Goal: Task Accomplishment & Management: Complete application form

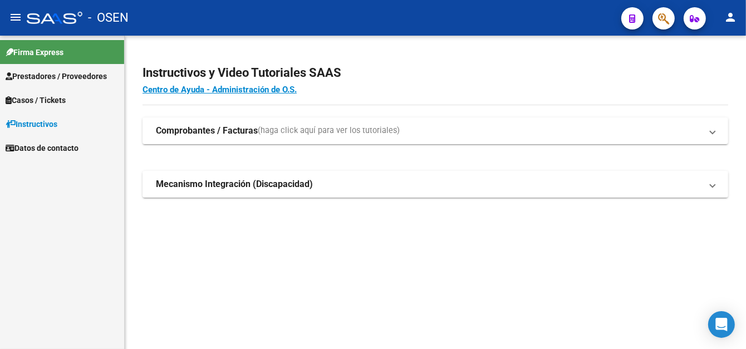
click at [56, 76] on span "Prestadores / Proveedores" at bounding box center [56, 76] width 101 height 12
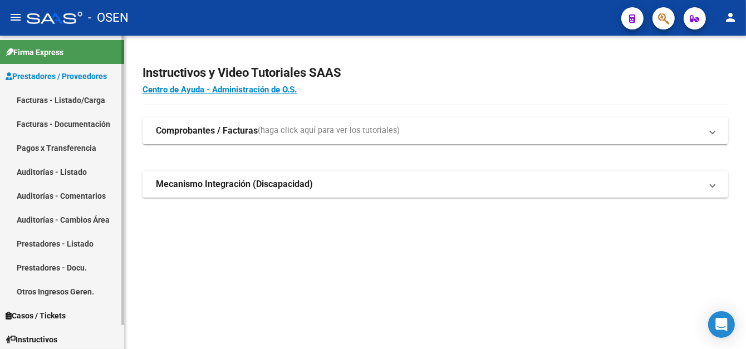
click at [66, 152] on link "Pagos x Transferencia" at bounding box center [62, 148] width 124 height 24
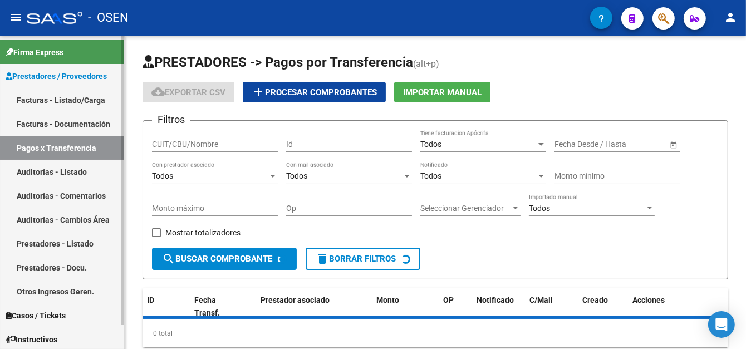
click at [67, 96] on link "Facturas - Listado/Carga" at bounding box center [62, 100] width 124 height 24
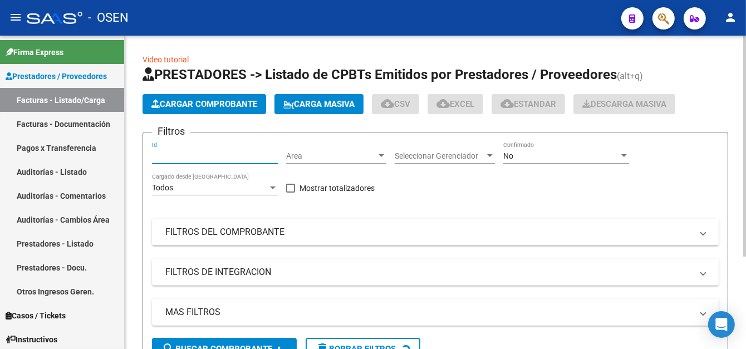
click at [192, 154] on input "Id" at bounding box center [215, 155] width 126 height 9
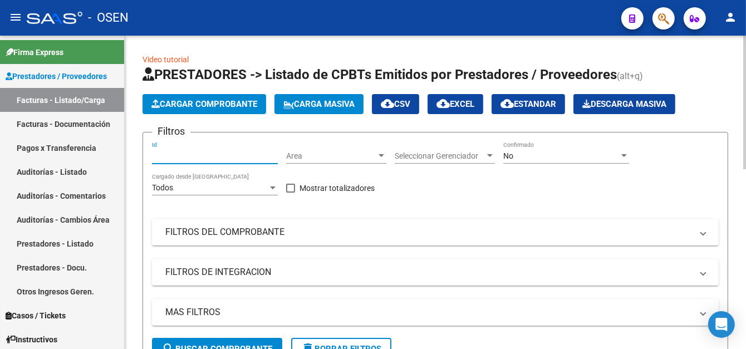
click at [154, 100] on icon "button" at bounding box center [155, 104] width 8 height 8
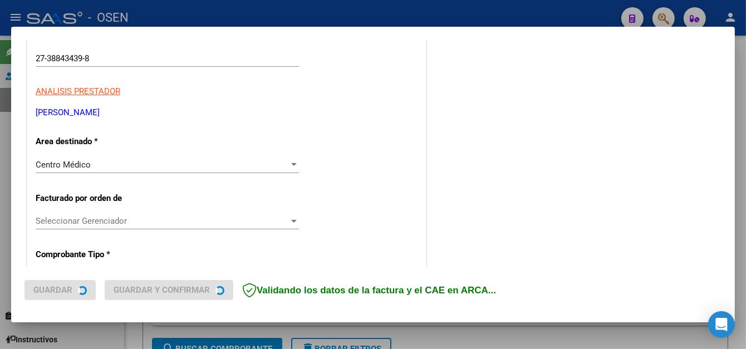
scroll to position [223, 0]
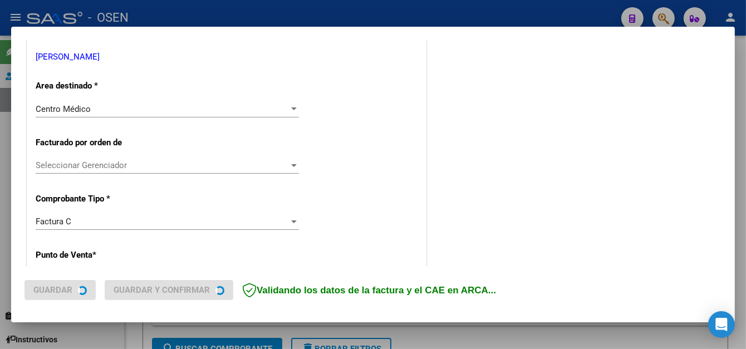
click at [72, 300] on button "Guardar" at bounding box center [59, 290] width 71 height 20
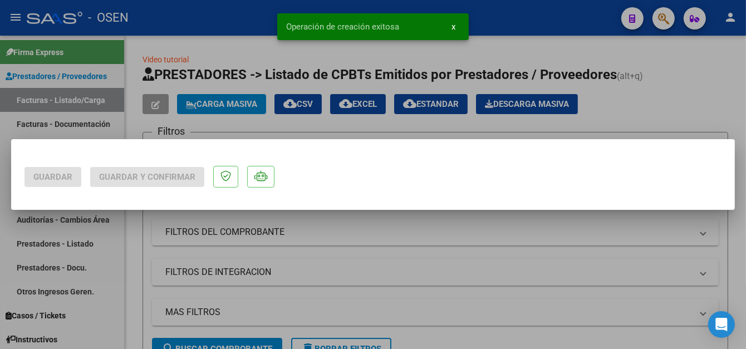
scroll to position [0, 0]
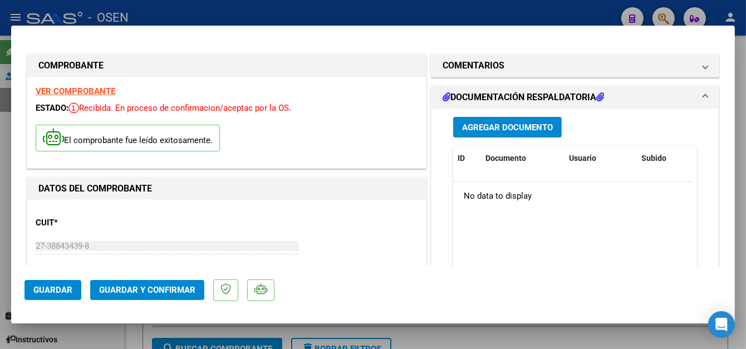
click at [277, 17] on div at bounding box center [373, 174] width 746 height 349
type input "$ 0,00"
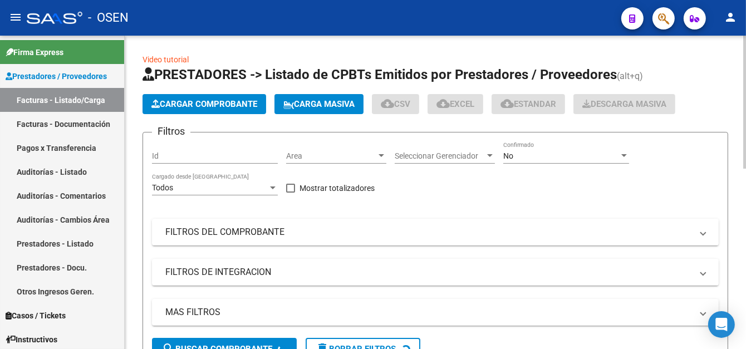
drag, startPoint x: 185, startPoint y: 84, endPoint x: 186, endPoint y: 97, distance: 13.4
click at [186, 84] on h1 "PRESTADORES -> Listado de CPBTs Emitidos por Prestadores / Proveedores (alt+q)" at bounding box center [436, 75] width 586 height 19
click at [186, 99] on span "Cargar Comprobante" at bounding box center [204, 104] width 106 height 10
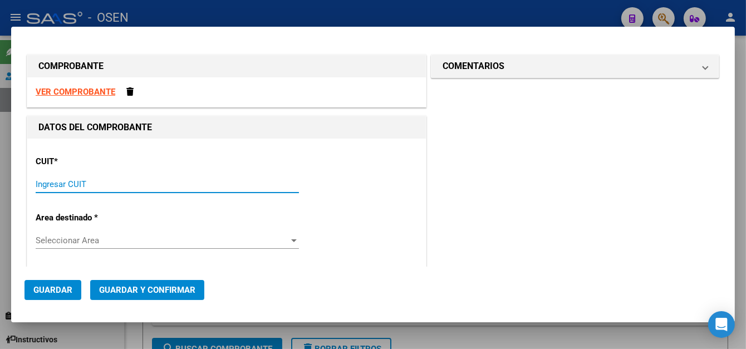
click at [76, 180] on input "Ingresar CUIT" at bounding box center [167, 184] width 263 height 10
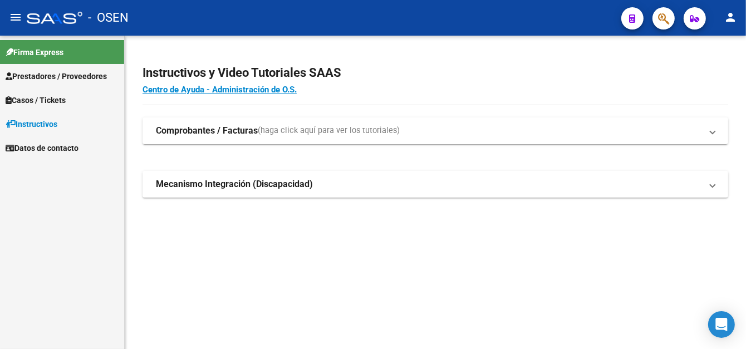
click at [76, 81] on span "Prestadores / Proveedores" at bounding box center [56, 76] width 101 height 12
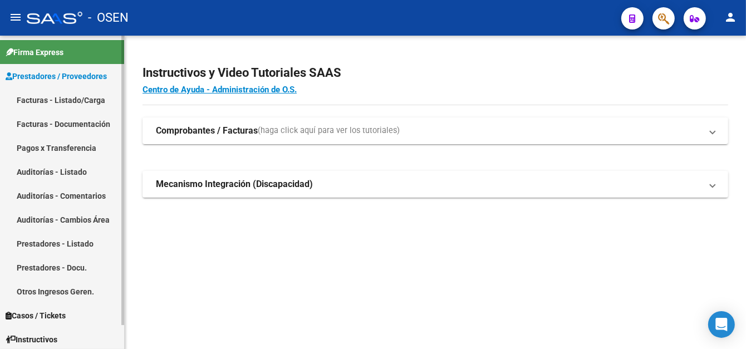
click at [86, 100] on link "Facturas - Listado/Carga" at bounding box center [62, 100] width 124 height 24
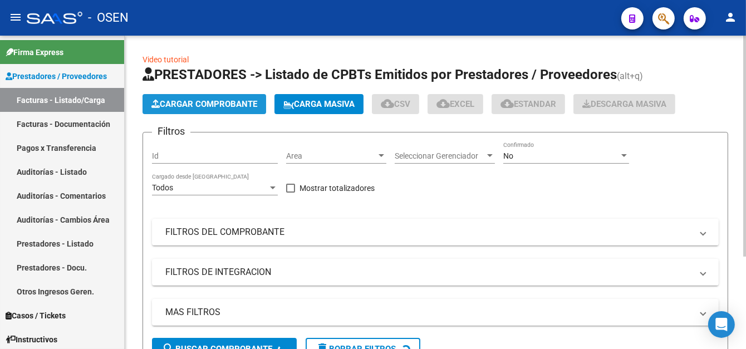
click at [204, 106] on button "Cargar Comprobante" at bounding box center [205, 104] width 124 height 20
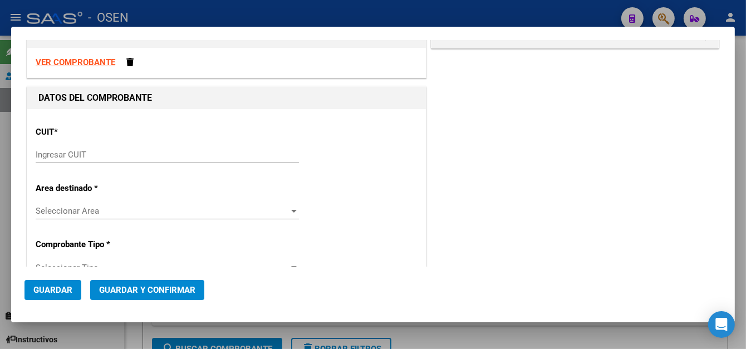
scroll to position [56, 0]
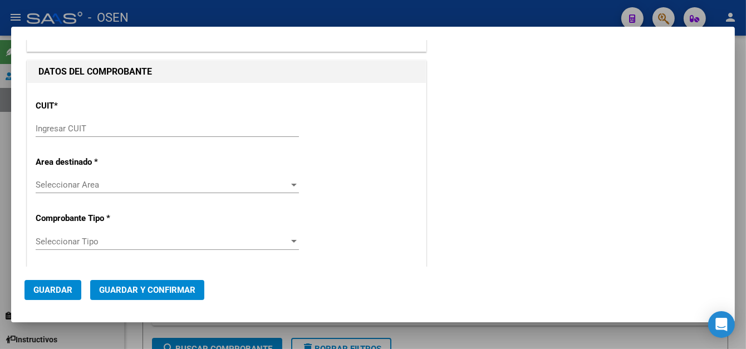
click at [92, 136] on div "Ingresar CUIT" at bounding box center [167, 128] width 263 height 17
click at [97, 129] on input "Ingresar CUIT" at bounding box center [167, 129] width 263 height 10
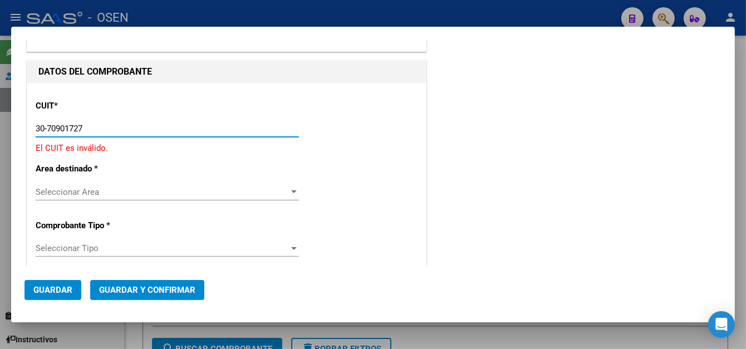
type input "30-70901727-2"
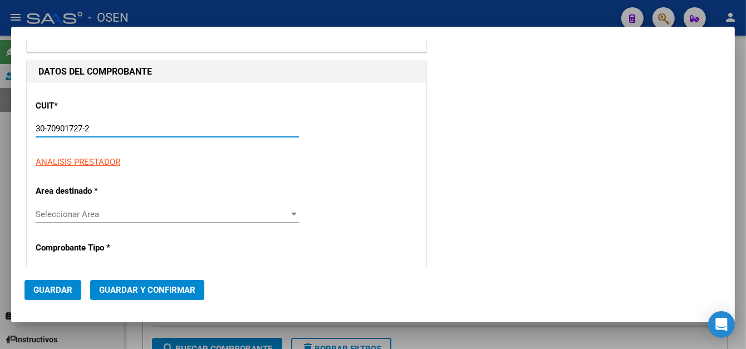
type input "3"
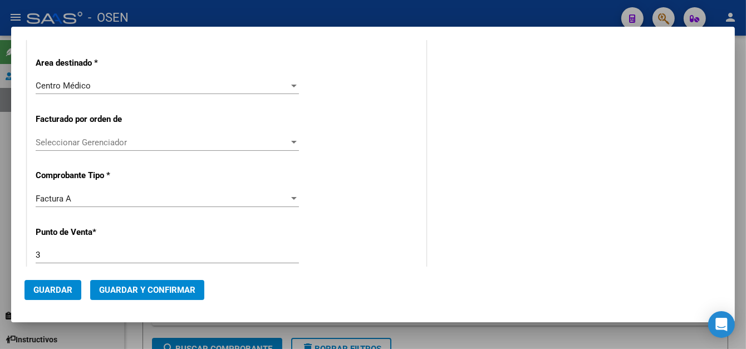
scroll to position [278, 0]
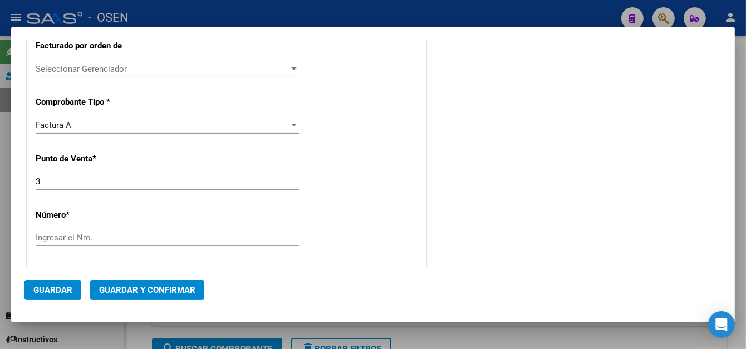
type input "30-70901727-2"
click at [72, 229] on div "Ingresar el Nro." at bounding box center [167, 237] width 263 height 17
click at [73, 233] on input "Ingresar el Nro." at bounding box center [167, 238] width 263 height 10
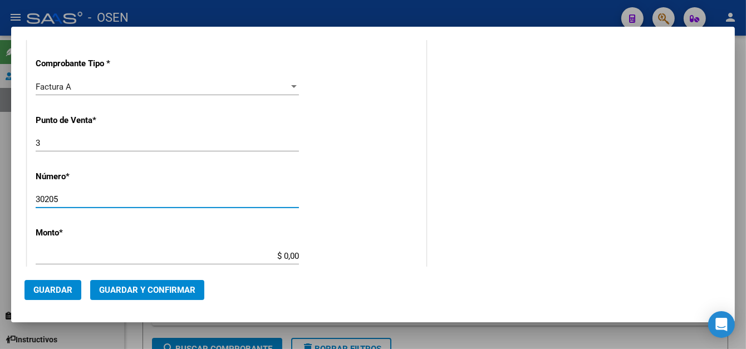
scroll to position [390, 0]
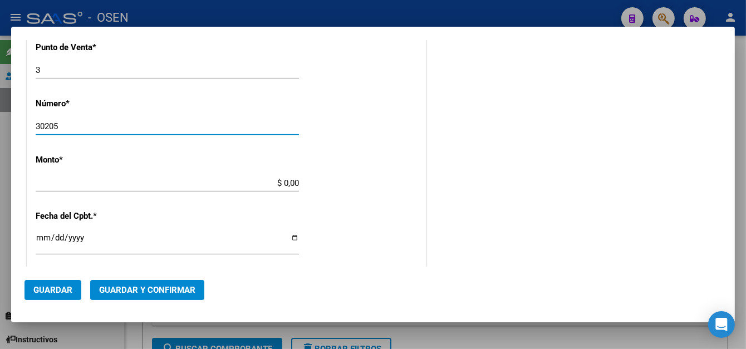
type input "30205"
drag, startPoint x: 279, startPoint y: 180, endPoint x: 471, endPoint y: 215, distance: 194.8
click at [280, 180] on input "$ 0,00" at bounding box center [167, 183] width 263 height 10
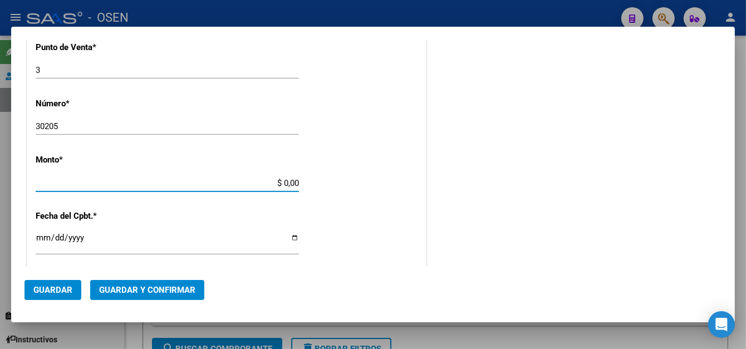
type input "$ 493.904,33"
type input "[DATE]"
type input "75312081812162"
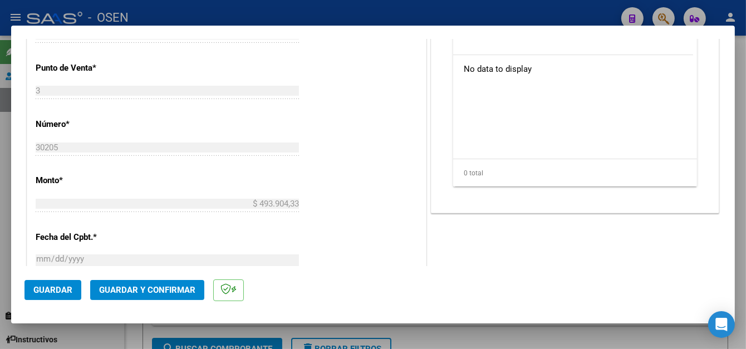
drag, startPoint x: 43, startPoint y: 291, endPoint x: 197, endPoint y: 87, distance: 255.2
click at [43, 289] on span "Guardar" at bounding box center [52, 290] width 39 height 10
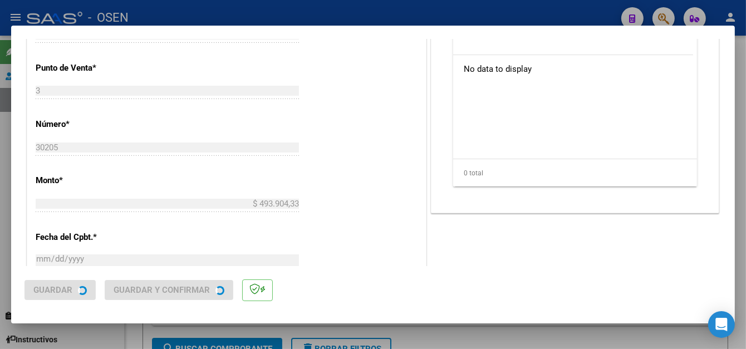
click at [204, 13] on div at bounding box center [373, 174] width 746 height 349
type input "$ 0,00"
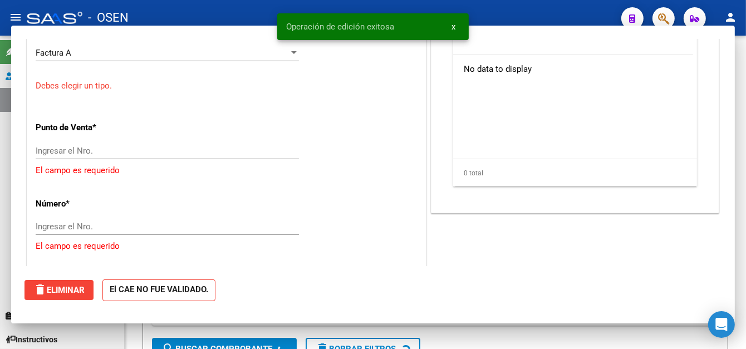
scroll to position [396, 0]
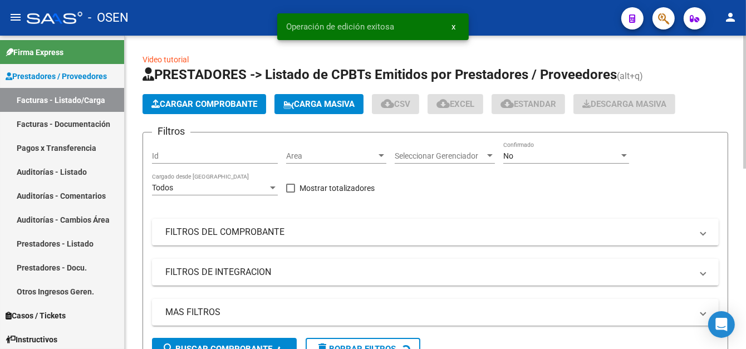
click at [175, 96] on button "Cargar Comprobante" at bounding box center [205, 104] width 124 height 20
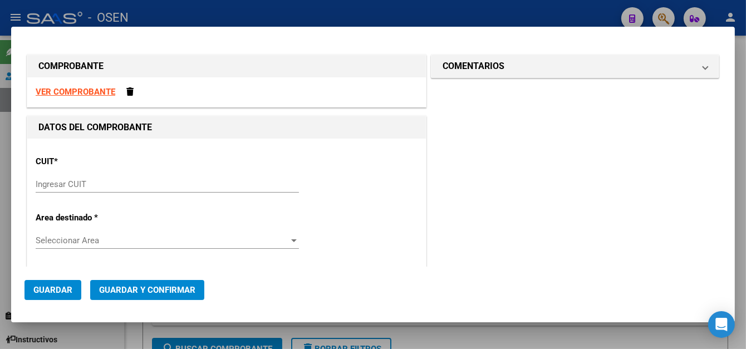
scroll to position [111, 0]
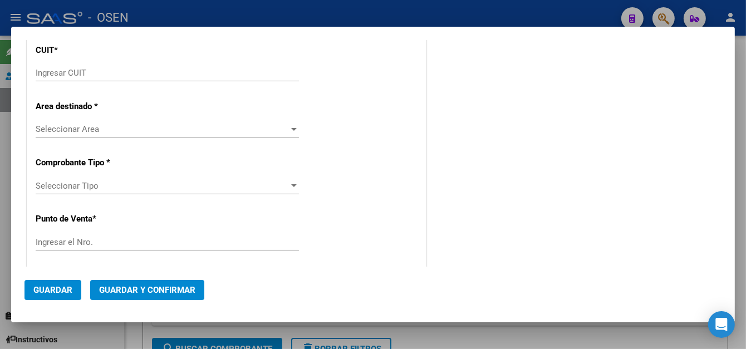
click at [84, 71] on input "Ingresar CUIT" at bounding box center [167, 73] width 263 height 10
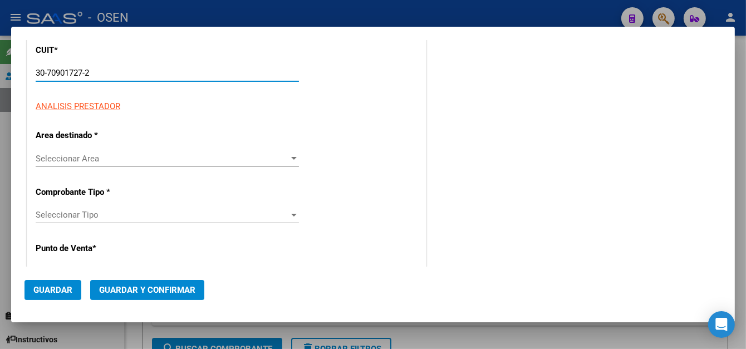
type input "30-70901727-2"
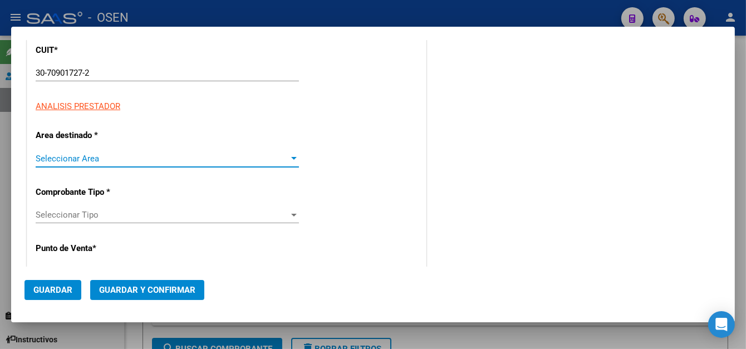
type input "3"
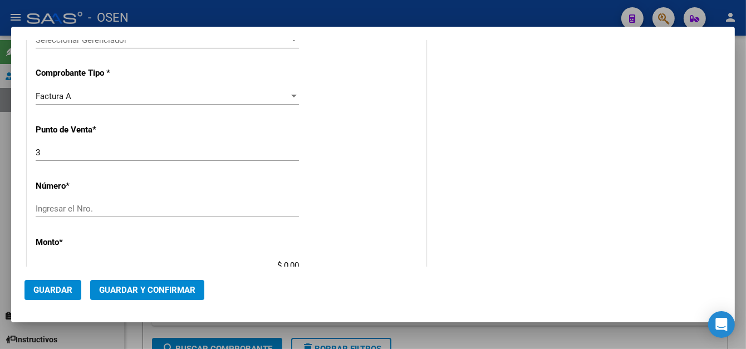
scroll to position [334, 0]
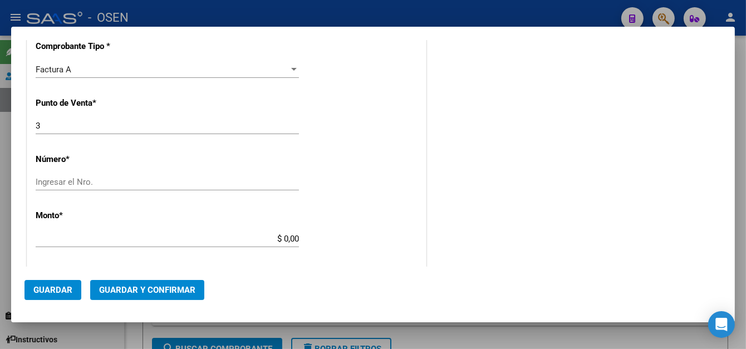
click at [192, 180] on input "Ingresar el Nro." at bounding box center [167, 182] width 263 height 10
type input "30262"
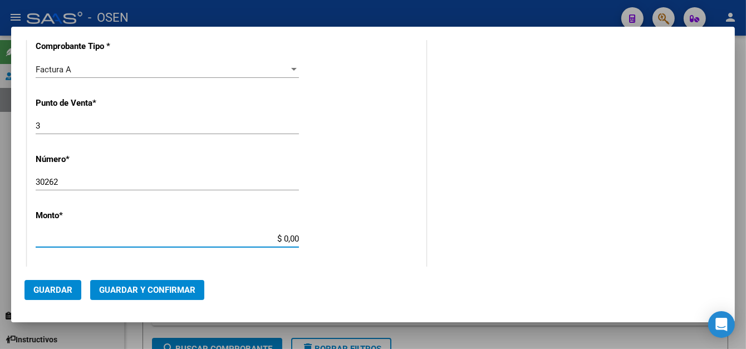
drag, startPoint x: 278, startPoint y: 238, endPoint x: 559, endPoint y: 238, distance: 281.1
click at [279, 238] on input "$ 0,00" at bounding box center [167, 239] width 263 height 10
type input "$ 323.036,93"
type input "[DATE]"
type input "75322011156502"
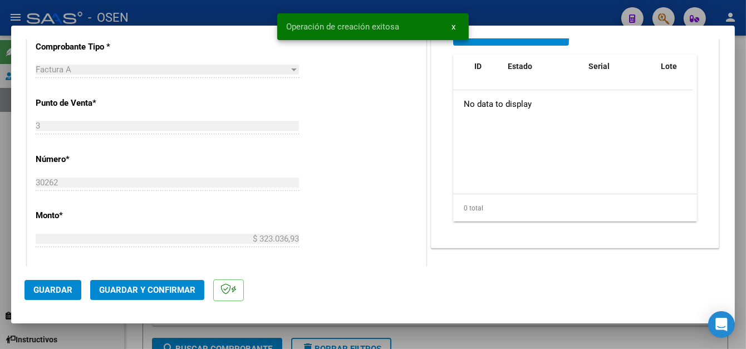
scroll to position [390, 0]
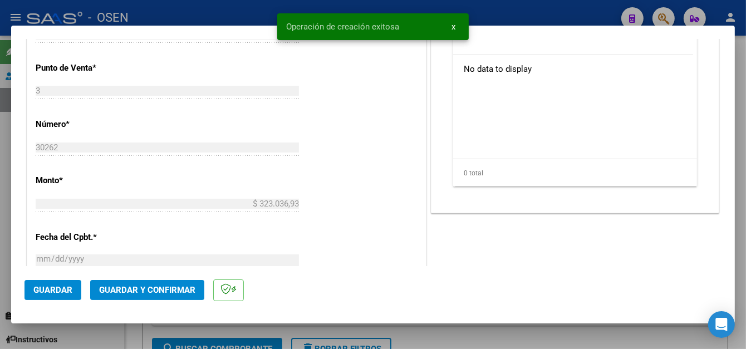
click at [68, 289] on span "Guardar" at bounding box center [52, 290] width 39 height 10
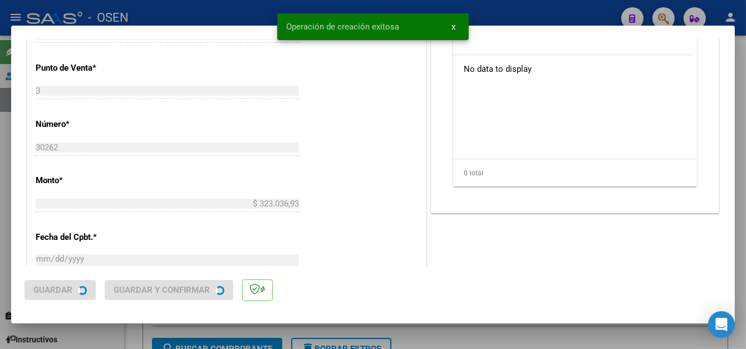
click at [240, 14] on div at bounding box center [373, 174] width 746 height 349
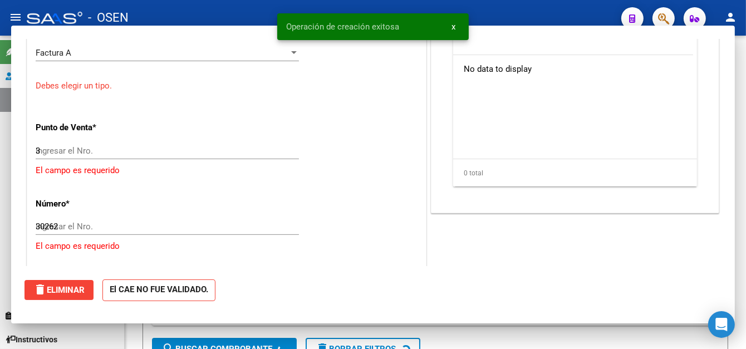
type input "$ 0,00"
